Goal: Information Seeking & Learning: Learn about a topic

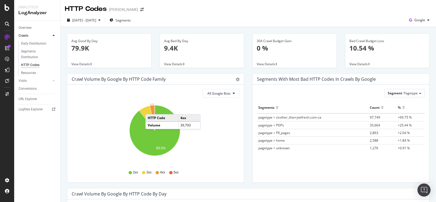
click at [151, 109] on icon "A chart." at bounding box center [152, 117] width 5 height 25
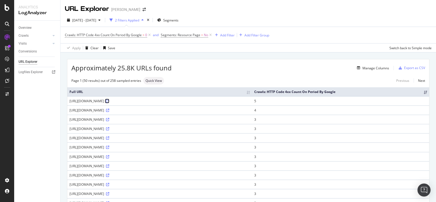
click at [109, 103] on icon at bounding box center [107, 101] width 3 height 3
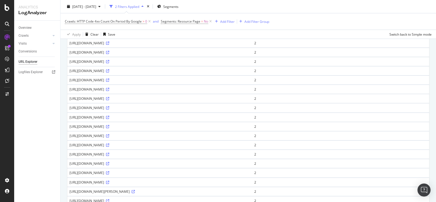
scroll to position [316, 0]
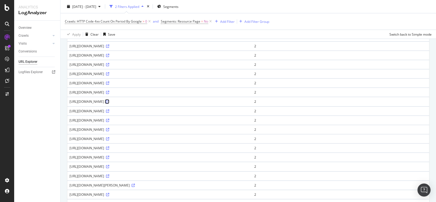
click at [109, 104] on icon at bounding box center [107, 101] width 3 height 3
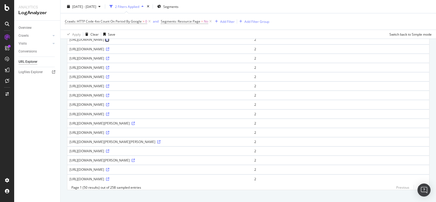
scroll to position [406, 0]
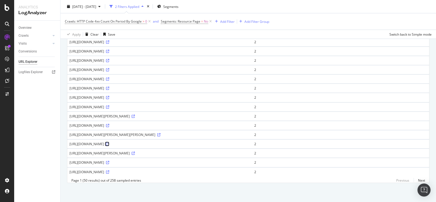
click at [109, 143] on icon at bounding box center [107, 144] width 3 height 3
